Goal: Transaction & Acquisition: Obtain resource

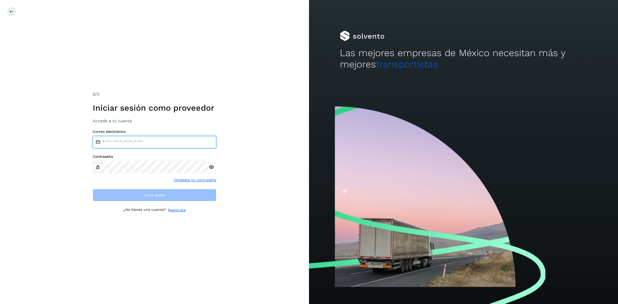
type input "**********"
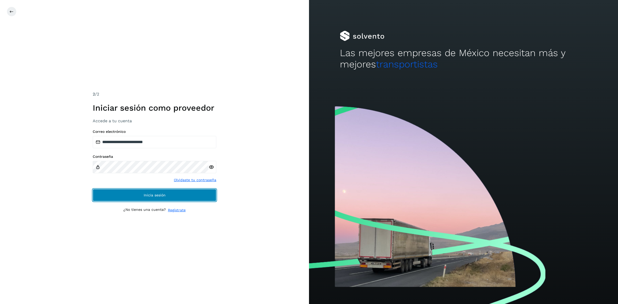
drag, startPoint x: 108, startPoint y: 199, endPoint x: 104, endPoint y: 196, distance: 4.4
click at [108, 199] on button "Inicia sesión" at bounding box center [155, 195] width 124 height 12
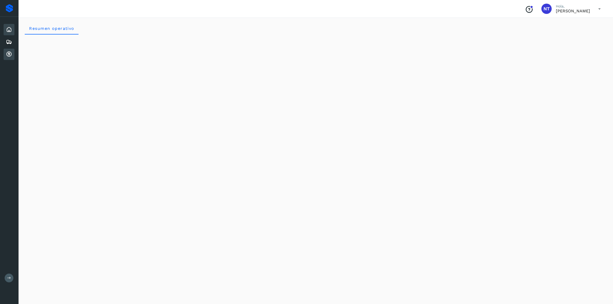
click at [4, 53] on div "Cuentas por cobrar" at bounding box center [9, 54] width 11 height 11
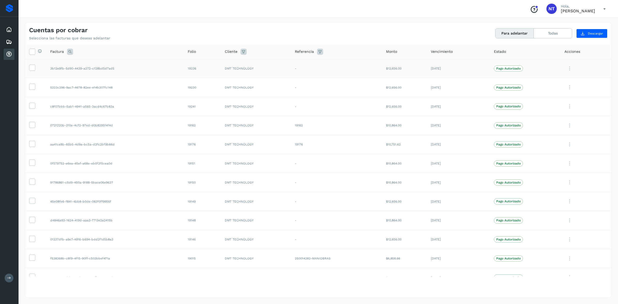
drag, startPoint x: 33, startPoint y: 70, endPoint x: 35, endPoint y: 73, distance: 4.4
click at [33, 69] on icon at bounding box center [31, 67] width 5 height 5
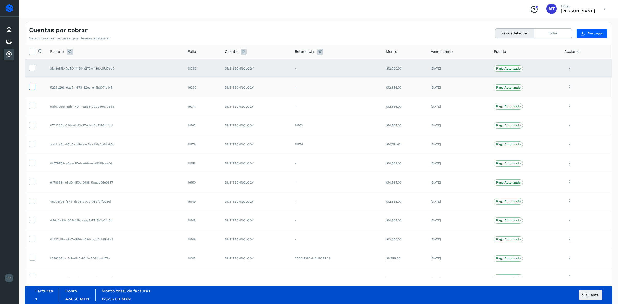
click at [34, 86] on icon at bounding box center [31, 86] width 5 height 5
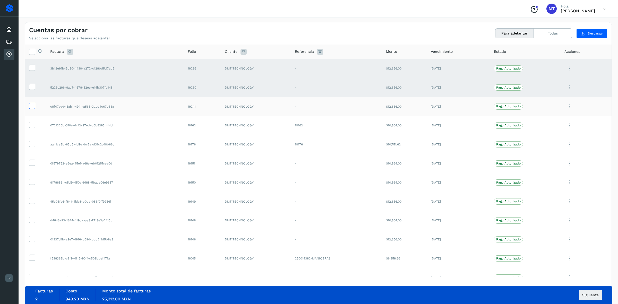
click at [30, 107] on icon at bounding box center [31, 105] width 5 height 5
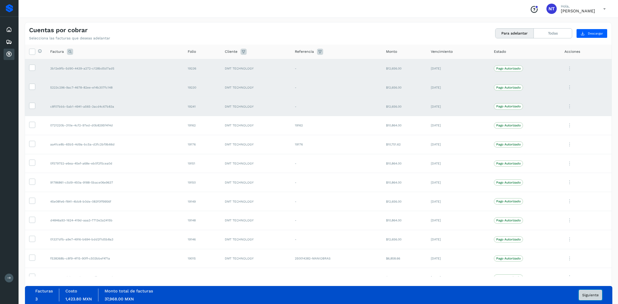
click at [582, 295] on span "Siguiente" at bounding box center [590, 295] width 16 height 4
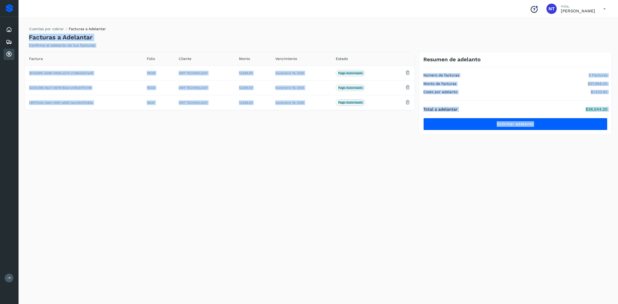
drag, startPoint x: 26, startPoint y: 38, endPoint x: 617, endPoint y: 115, distance: 596.0
click at [617, 115] on div "Cuentas por cobrar Facturas a Adelantar Facturas a Adelantar Confirma el adelan…" at bounding box center [318, 160] width 599 height 288
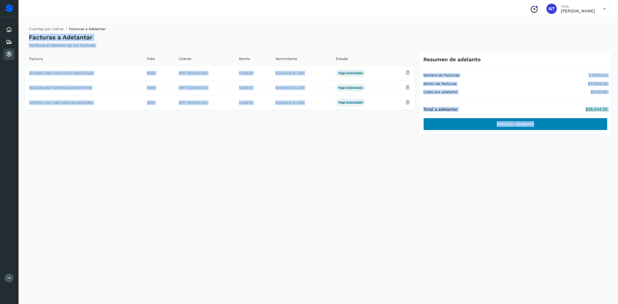
copy div "Facturas a Adelantar Confirma el adelanto de tus facturas Factura Folio Cliente…"
click at [505, 127] on span "Solicitar adelanto" at bounding box center [514, 124] width 37 height 6
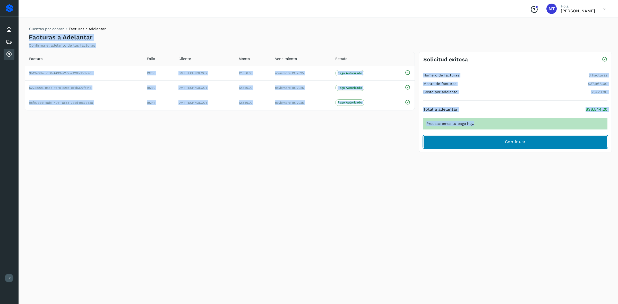
click at [529, 142] on button "Continuar" at bounding box center [515, 142] width 184 height 12
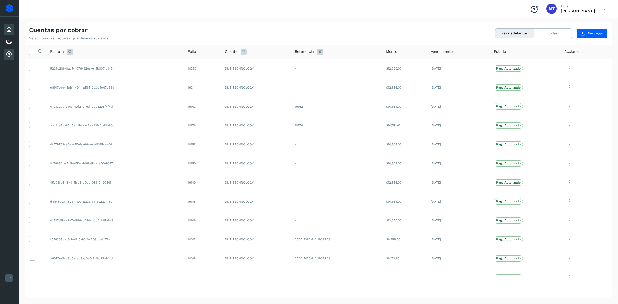
click at [8, 28] on icon at bounding box center [9, 30] width 6 height 6
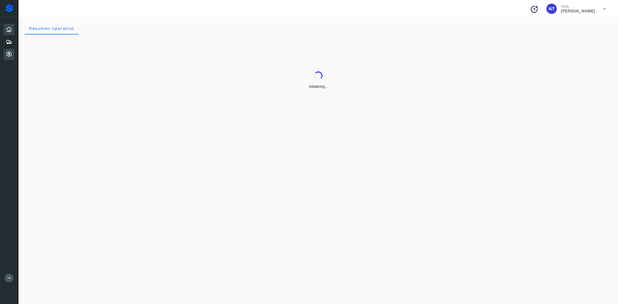
click at [8, 53] on icon at bounding box center [9, 54] width 6 height 6
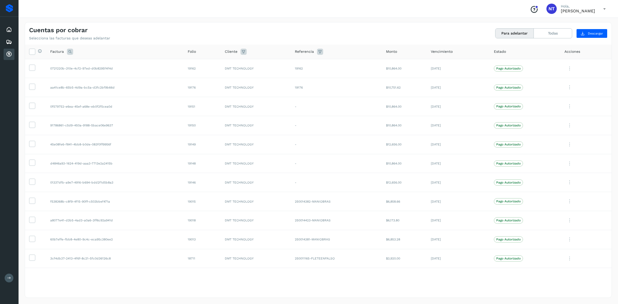
click at [607, 7] on icon at bounding box center [604, 9] width 11 height 11
click at [567, 21] on div "Cerrar sesión" at bounding box center [578, 23] width 61 height 10
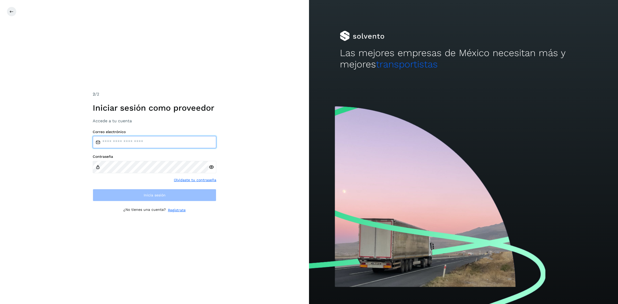
type input "**********"
